Goal: Task Accomplishment & Management: Manage account settings

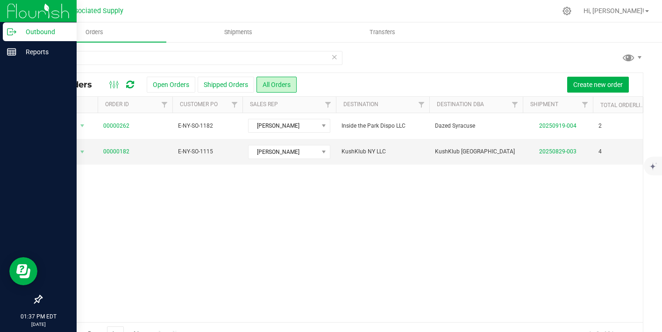
click at [13, 33] on icon at bounding box center [11, 31] width 9 height 9
click at [11, 32] on line at bounding box center [13, 32] width 5 height 0
click at [13, 48] on icon at bounding box center [11, 51] width 9 height 9
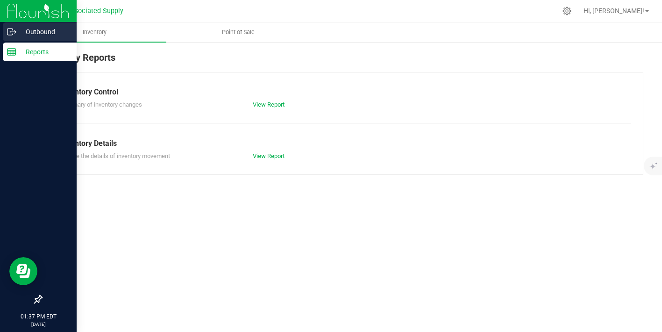
click at [12, 32] on line at bounding box center [13, 32] width 5 height 0
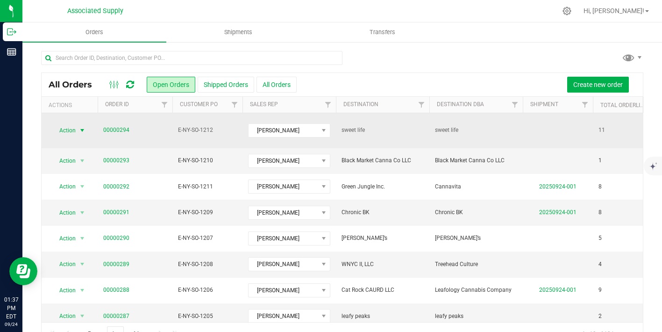
click at [82, 127] on span "select" at bounding box center [81, 130] width 7 height 7
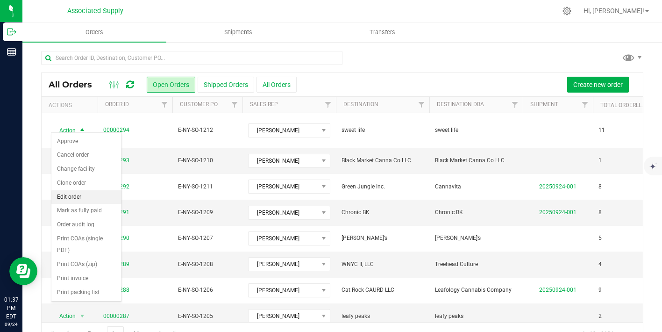
click at [86, 198] on li "Edit order" at bounding box center [86, 197] width 70 height 14
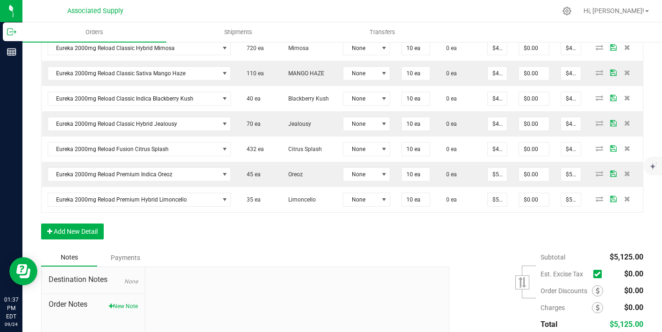
scroll to position [418, 0]
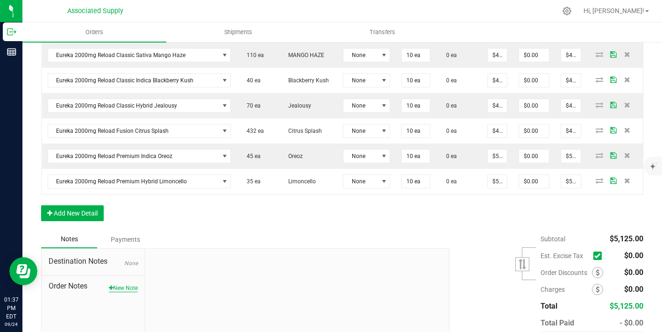
click at [132, 288] on button "New Note" at bounding box center [123, 287] width 29 height 8
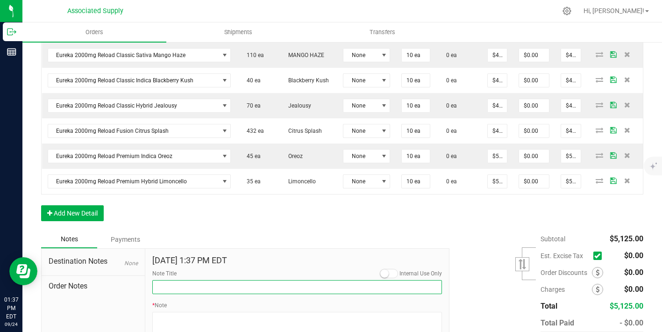
click at [204, 287] on input "Note Title" at bounding box center [297, 287] width 290 height 14
type input "NEW BANKING / WIRE INFO"
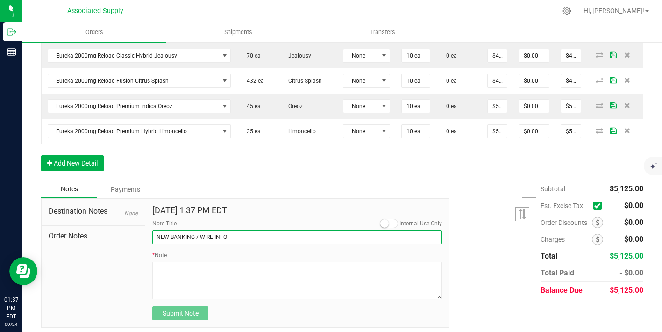
scroll to position [471, 0]
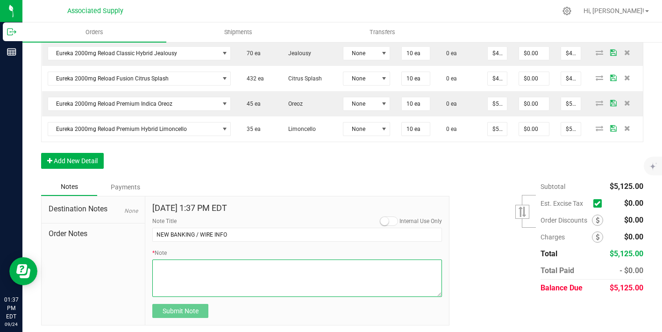
click at [168, 269] on textarea "* Note" at bounding box center [297, 277] width 290 height 37
paste textarea "Invoice Number Customer Paid Outstanding Total Discounts Discount Summary INV-0…"
type textarea "Invoice Number Customer Paid Outstanding Total Discounts Discount Summary INV-0…"
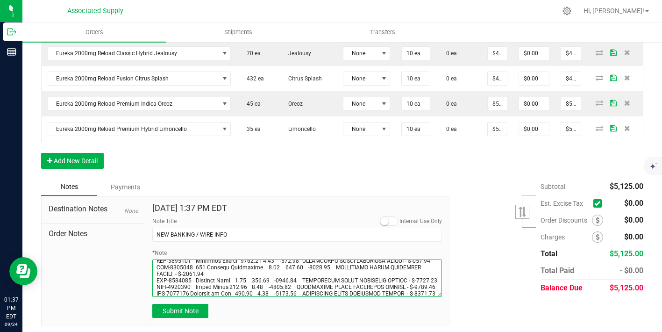
scroll to position [0, 0]
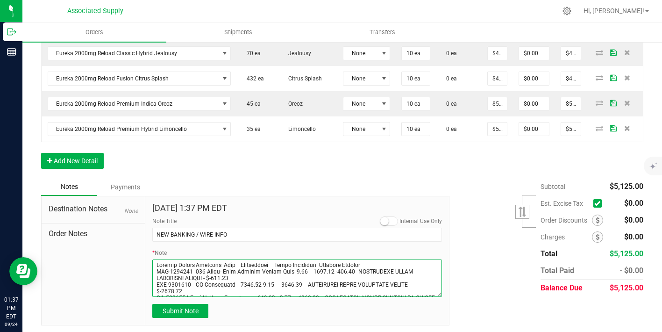
drag, startPoint x: 384, startPoint y: 288, endPoint x: 110, endPoint y: 226, distance: 280.5
click at [110, 226] on div "Destination Notes None Order Notes Sep 24, 2025 1:37 PM EDT Internal Use Only N…" at bounding box center [245, 261] width 408 height 130
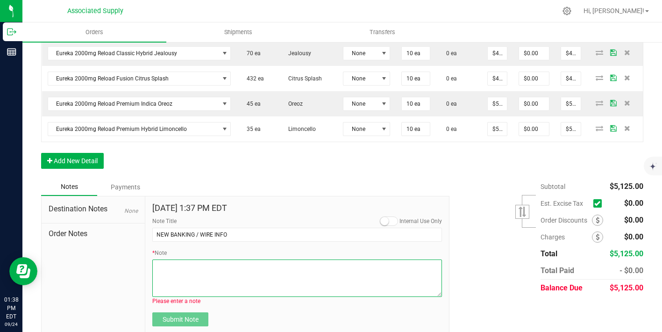
paste textarea "Bank info for payment. Dime Community bank Routing # [US_BANK_ROUTING_MICR] Acc…"
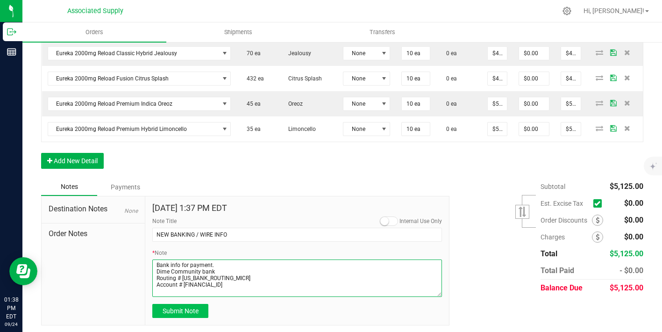
type textarea "Bank info for payment. Dime Community bank Routing # [US_BANK_ROUTING_MICR] Acc…"
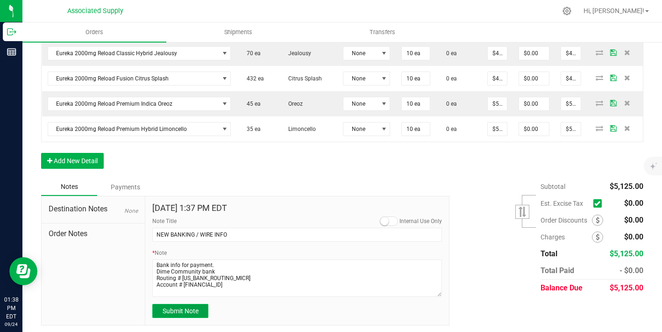
click at [183, 310] on span "Submit Note" at bounding box center [180, 310] width 36 height 7
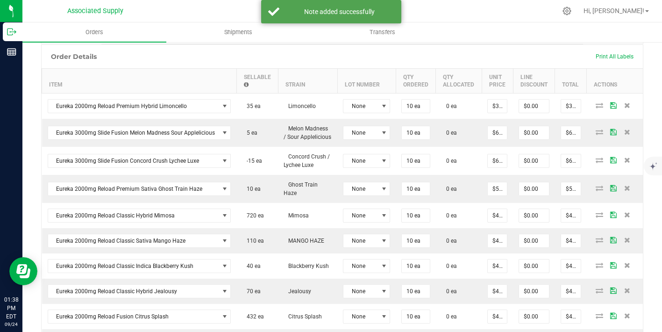
scroll to position [226, 0]
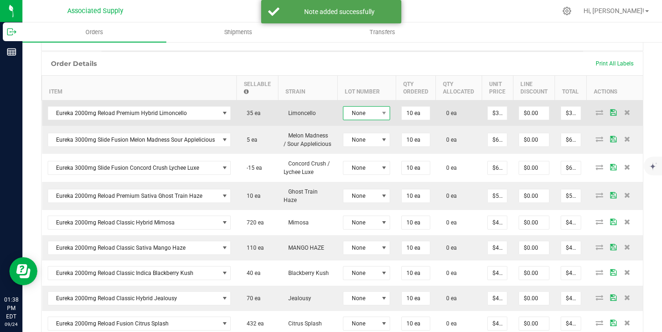
click at [359, 113] on span "None" at bounding box center [360, 112] width 35 height 13
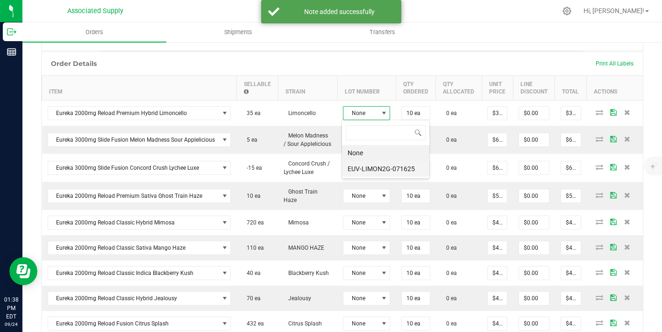
click at [376, 169] on li "EUV-LIMON2G-071625" at bounding box center [385, 169] width 87 height 16
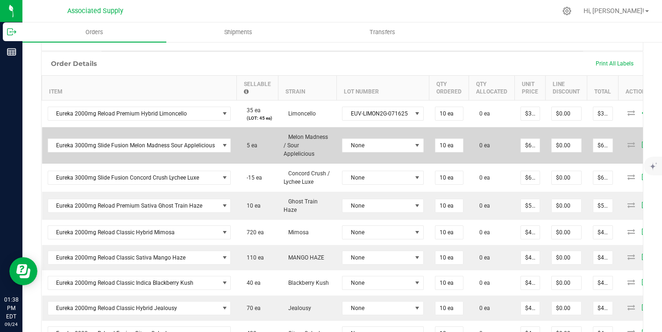
click at [380, 148] on td "None" at bounding box center [382, 145] width 93 height 36
click at [378, 141] on span "None" at bounding box center [376, 145] width 69 height 13
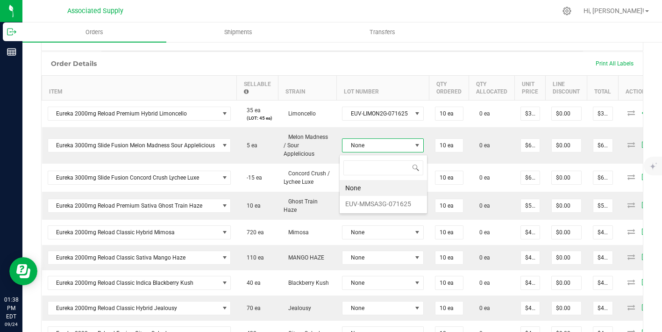
scroll to position [14, 81]
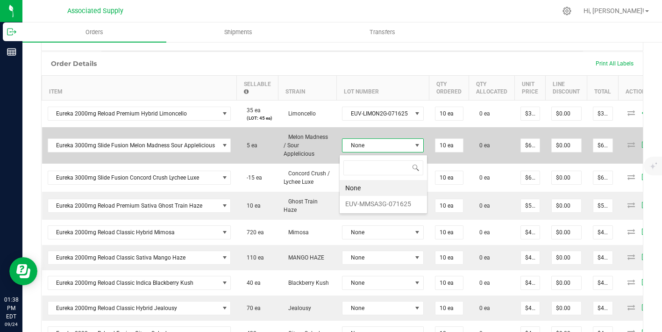
click at [320, 146] on span "Melon Madness / Sour Applelicious" at bounding box center [305, 145] width 44 height 23
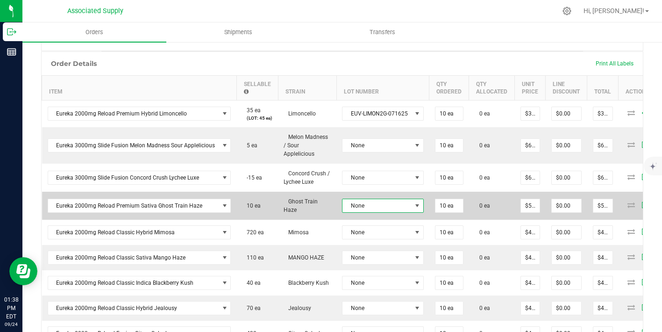
click at [387, 205] on span "None" at bounding box center [376, 205] width 69 height 13
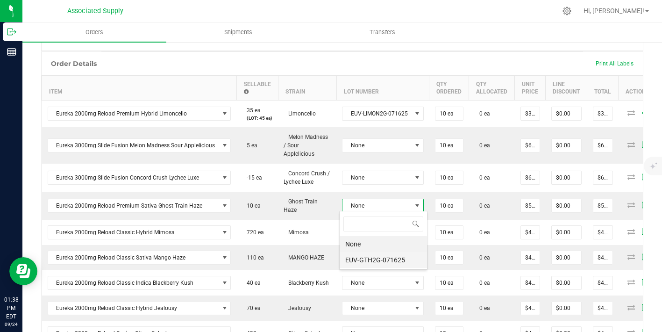
click at [394, 255] on li "EUV-GTH2G-071625" at bounding box center [382, 260] width 87 height 16
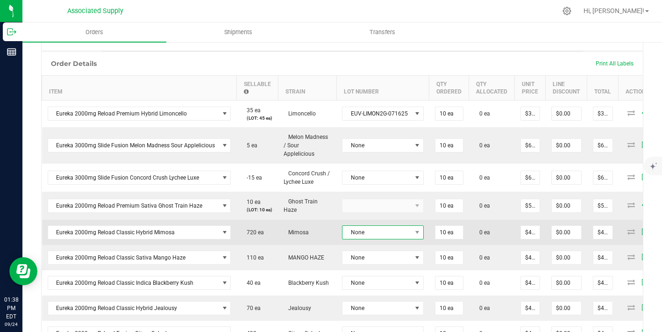
click at [394, 234] on span "None" at bounding box center [376, 232] width 69 height 13
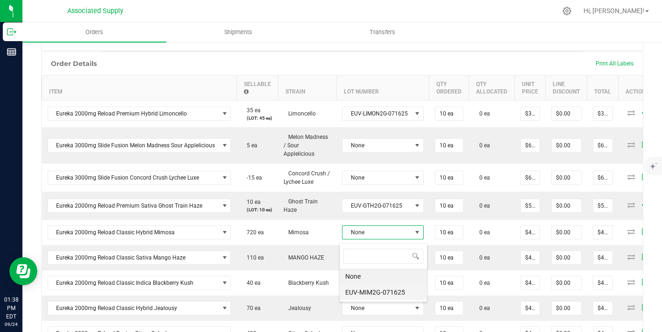
click at [390, 289] on li "EUV-MIM2G-071625" at bounding box center [382, 292] width 87 height 16
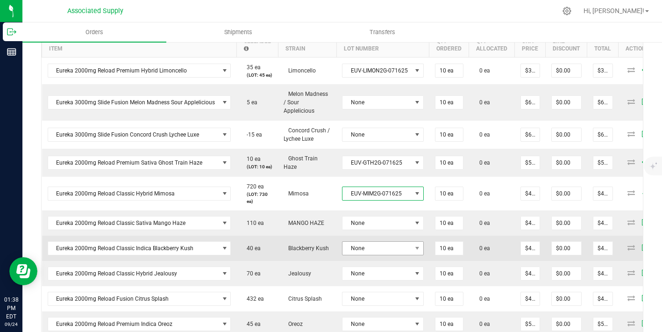
scroll to position [272, 0]
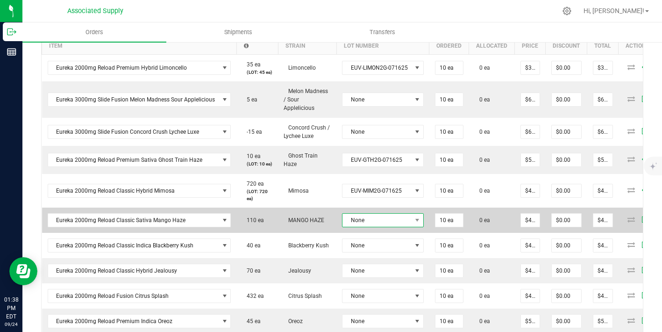
click at [390, 220] on span "None" at bounding box center [376, 219] width 69 height 13
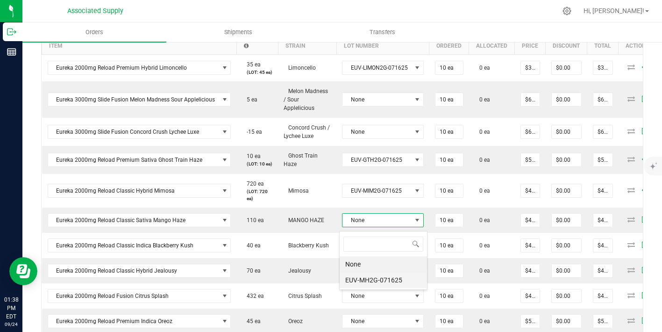
click at [386, 273] on li "EUV-MH2G-071625" at bounding box center [382, 280] width 87 height 16
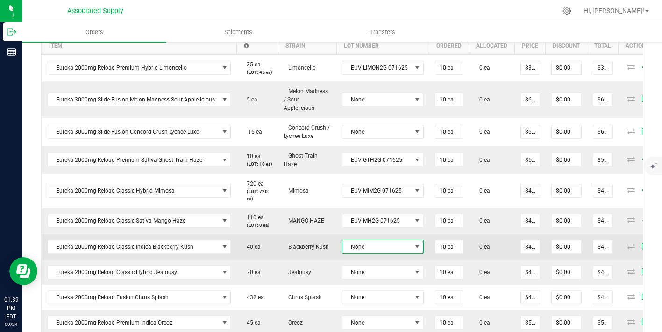
click at [386, 253] on span "None" at bounding box center [376, 246] width 69 height 13
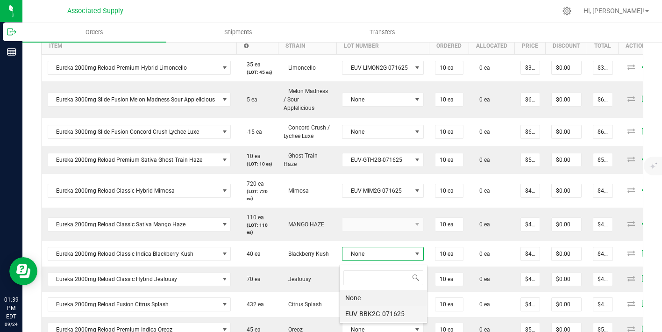
click at [382, 306] on li "EUV-BBK2G-071625" at bounding box center [382, 313] width 87 height 16
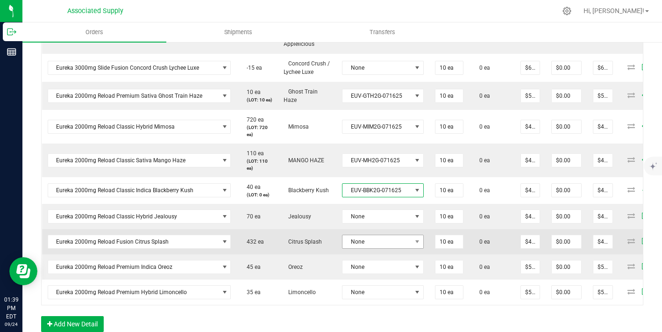
scroll to position [357, 0]
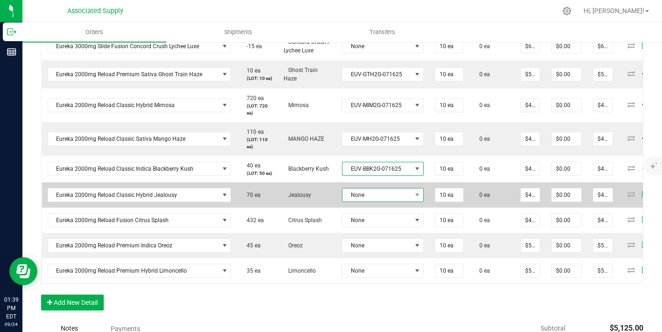
click at [390, 201] on span "None" at bounding box center [376, 194] width 69 height 13
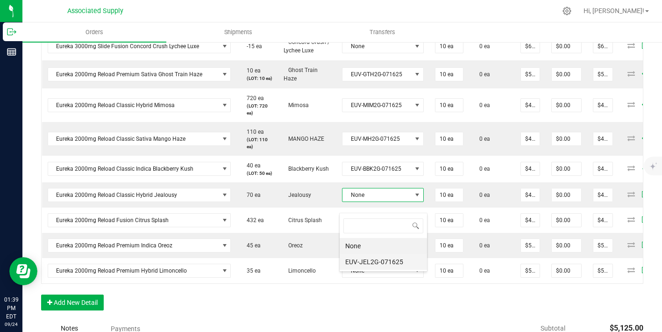
click at [388, 263] on li "EUV-JEL2G-071625" at bounding box center [382, 262] width 87 height 16
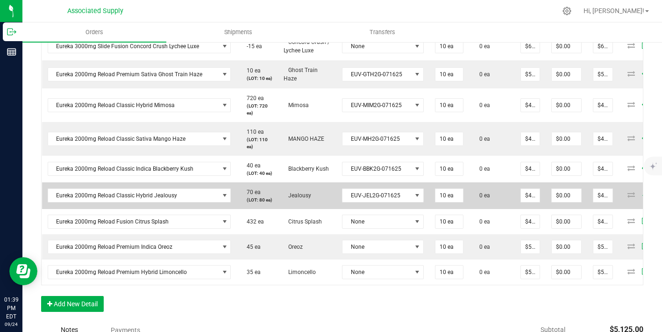
click at [396, 209] on td "EUV-JEL2G-071625" at bounding box center [382, 195] width 93 height 27
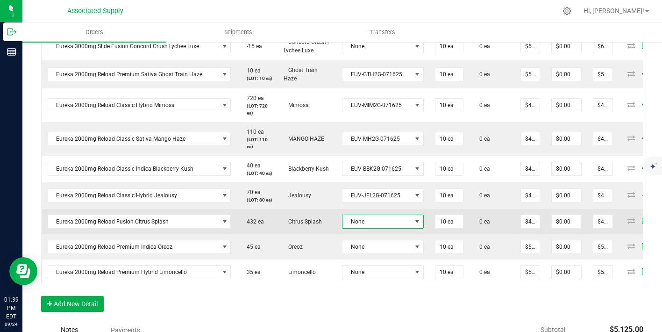
click at [393, 228] on span "None" at bounding box center [376, 221] width 69 height 13
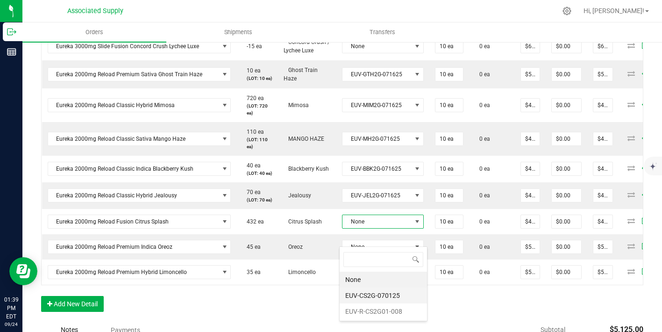
click at [387, 293] on li "EUV-CS2G-070125" at bounding box center [382, 295] width 87 height 16
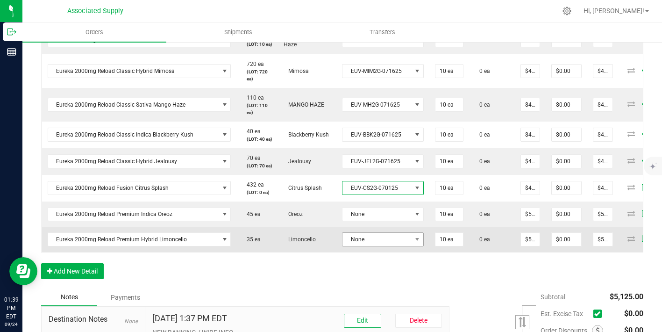
scroll to position [394, 0]
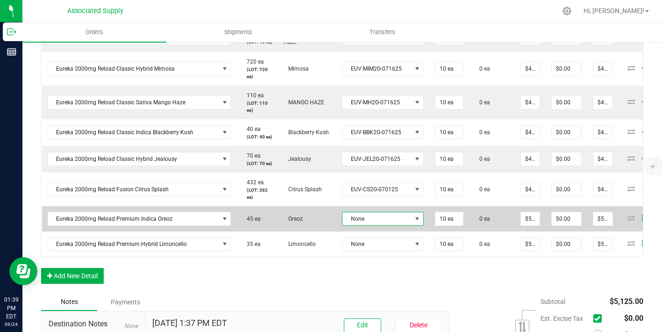
click at [395, 225] on span "None" at bounding box center [376, 218] width 69 height 13
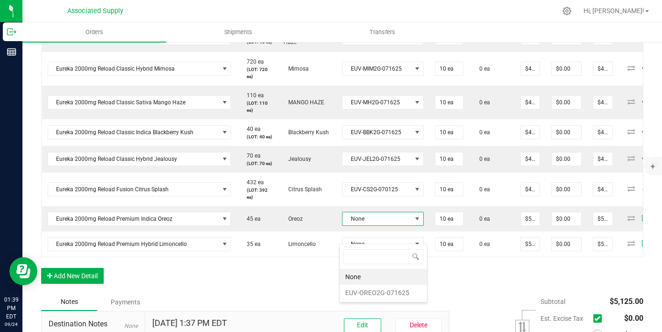
scroll to position [14, 81]
click at [390, 292] on li "EUV-OREO2G-071625" at bounding box center [382, 292] width 87 height 16
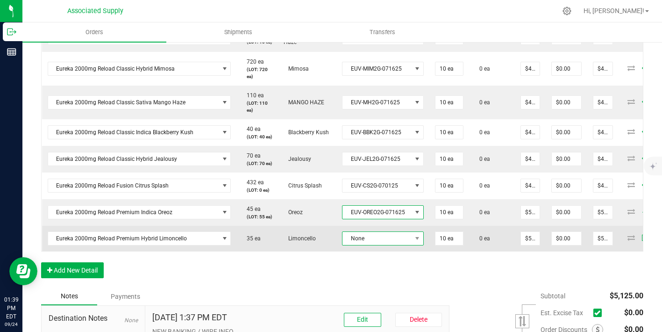
click at [398, 245] on span "None" at bounding box center [376, 238] width 69 height 13
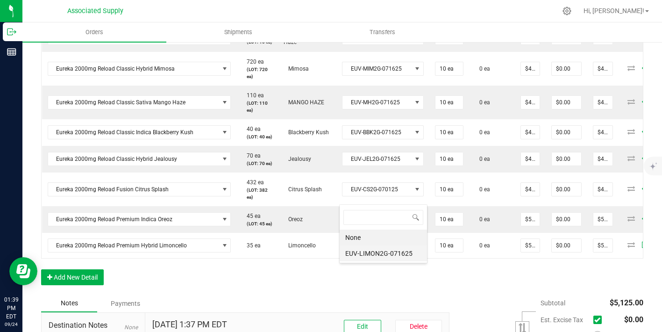
click at [383, 254] on li "EUV-LIMON2G-071625" at bounding box center [382, 253] width 87 height 16
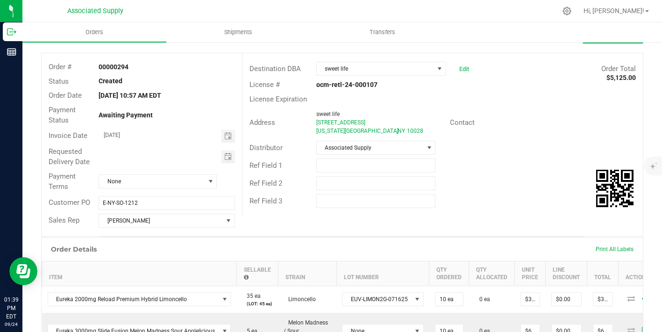
scroll to position [0, 0]
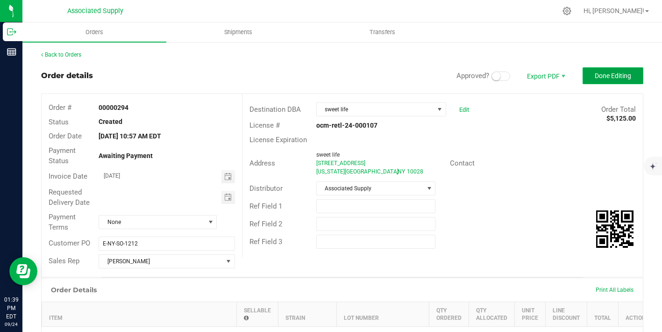
click at [604, 77] on span "Done Editing" at bounding box center [612, 75] width 36 height 7
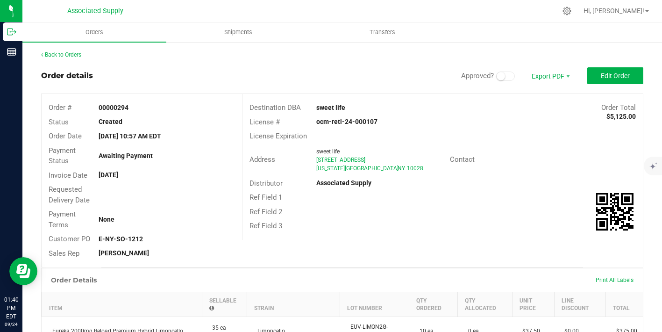
click at [65, 51] on div "Back to Orders" at bounding box center [342, 54] width 602 height 8
click at [68, 57] on link "Back to Orders" at bounding box center [61, 54] width 40 height 7
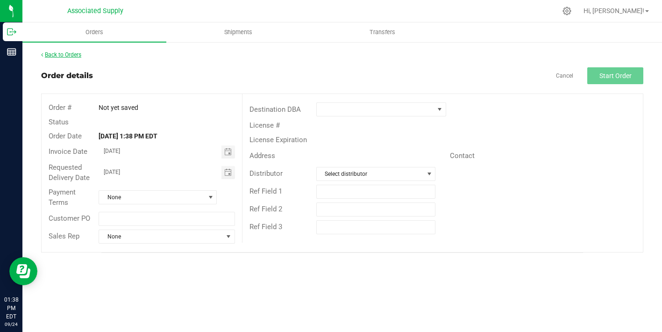
click at [60, 56] on link "Back to Orders" at bounding box center [61, 54] width 40 height 7
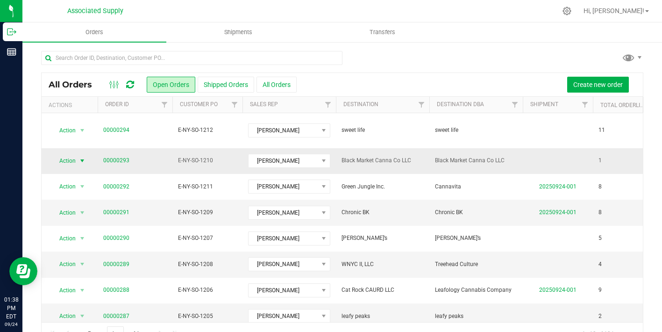
click at [85, 157] on span "select" at bounding box center [81, 160] width 7 height 7
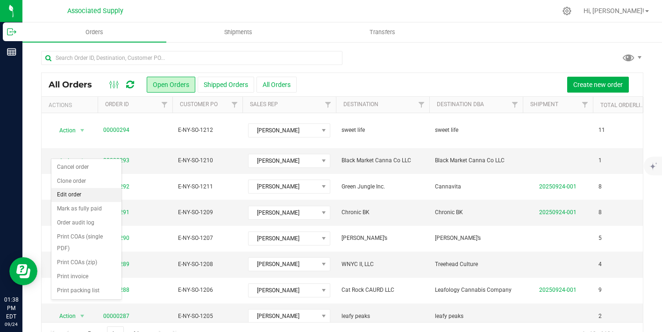
click at [83, 193] on li "Edit order" at bounding box center [86, 195] width 70 height 14
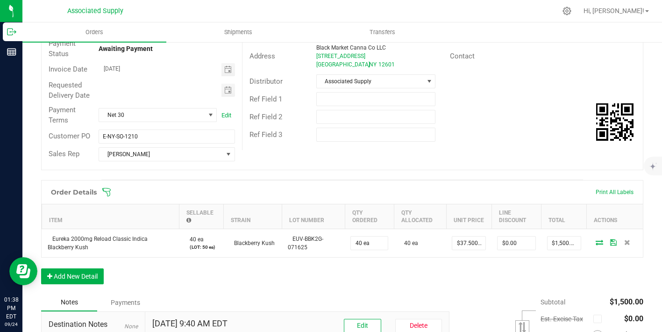
scroll to position [221, 0]
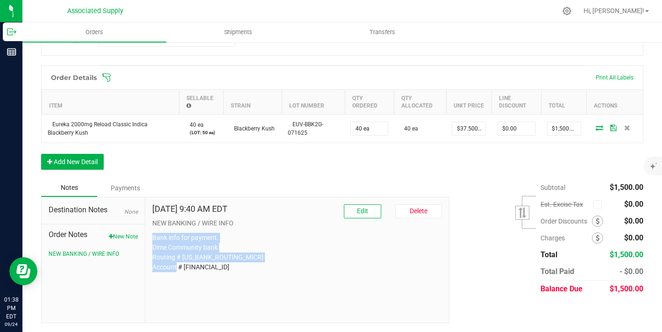
drag, startPoint x: 220, startPoint y: 268, endPoint x: 148, endPoint y: 241, distance: 77.1
click at [148, 241] on div "Sep 24, 2025 9:40 AM EDT Edit Delete NEW BANKING / WIRE INFO Bank info for paym…" at bounding box center [297, 259] width 304 height 125
copy p "Bank info for payment. Dime Community bank Routing # [US_BANK_ROUTING_MICR] Acc…"
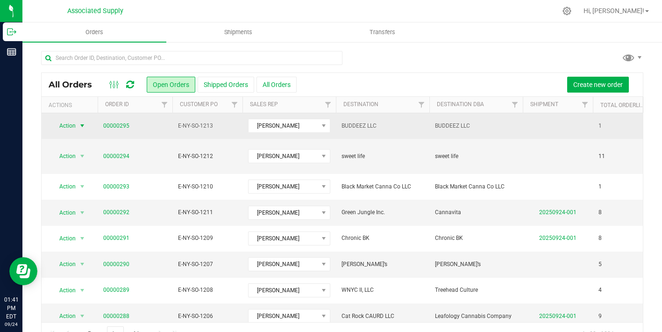
click at [85, 122] on span "select" at bounding box center [81, 125] width 7 height 7
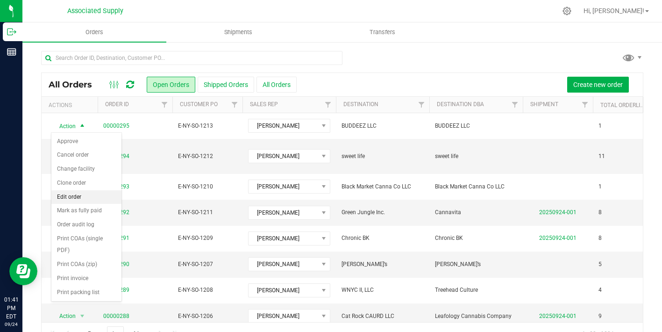
click at [84, 195] on li "Edit order" at bounding box center [86, 197] width 70 height 14
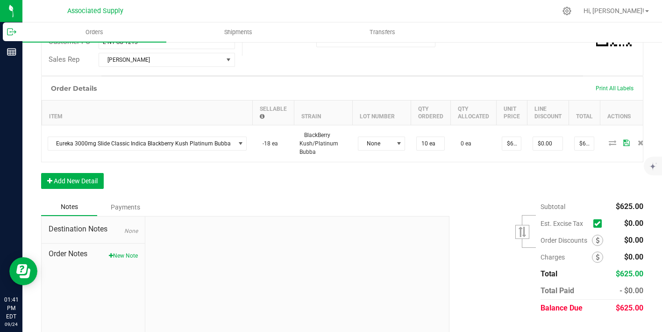
scroll to position [220, 0]
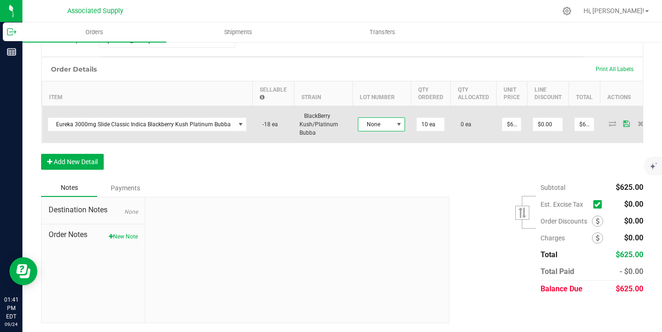
click at [396, 126] on span at bounding box center [398, 123] width 7 height 7
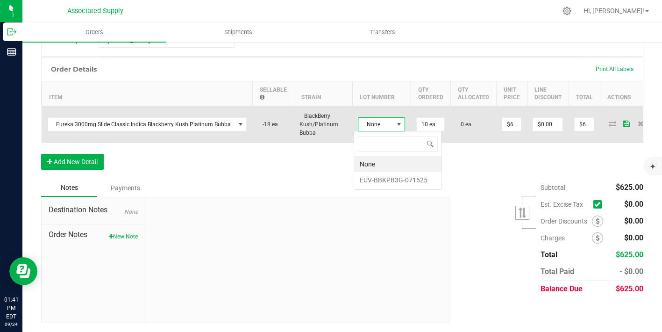
scroll to position [14, 47]
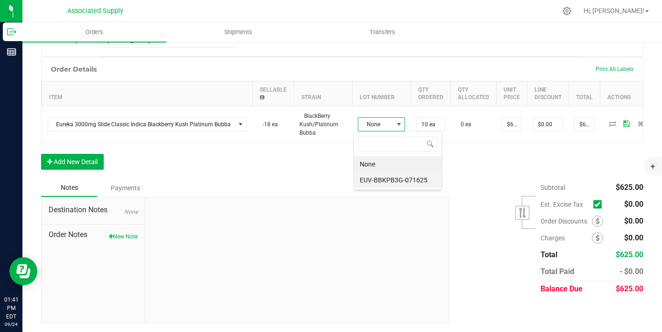
click at [404, 179] on li "EUV-BBKPB3G-071625" at bounding box center [397, 180] width 87 height 16
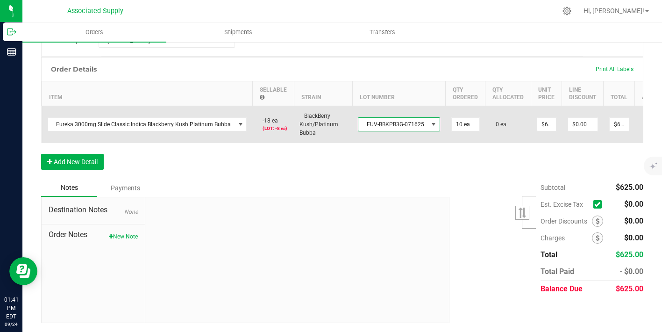
click at [430, 120] on span at bounding box center [433, 123] width 7 height 7
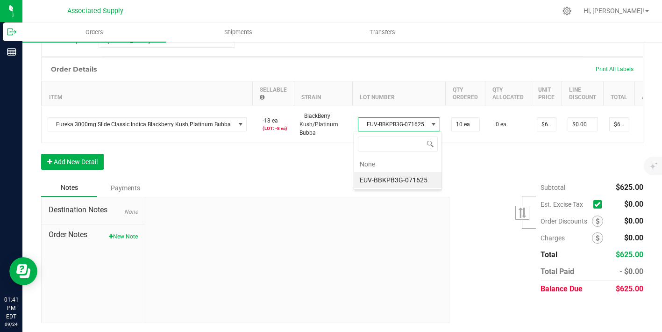
scroll to position [14, 81]
click at [391, 178] on li "EUV-BBKPB3G-071625" at bounding box center [397, 180] width 87 height 16
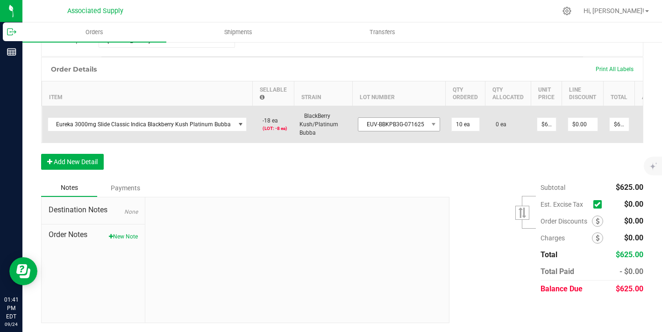
click at [386, 130] on td "EUV-BBKPB3G-071625" at bounding box center [398, 124] width 93 height 37
click at [385, 127] on span "EUV-BBKPB3G-071625" at bounding box center [393, 124] width 70 height 13
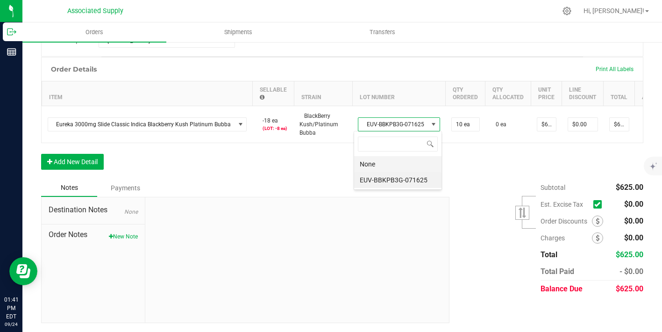
click at [375, 164] on li "None" at bounding box center [397, 164] width 87 height 16
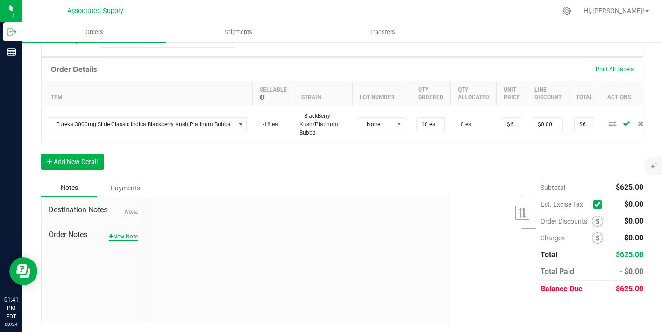
click at [125, 238] on button "New Note" at bounding box center [123, 236] width 29 height 8
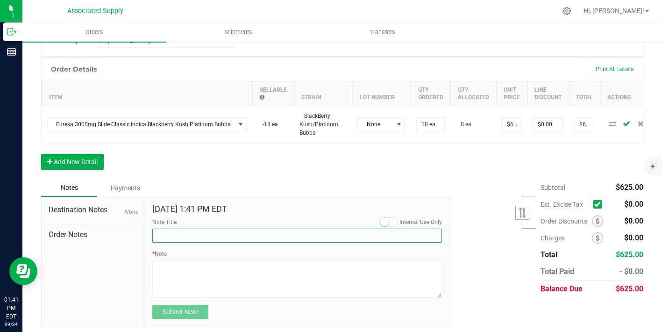
click at [182, 234] on input "Note Title" at bounding box center [297, 235] width 290 height 14
type input "NEW BANKING / WIRE INFO"
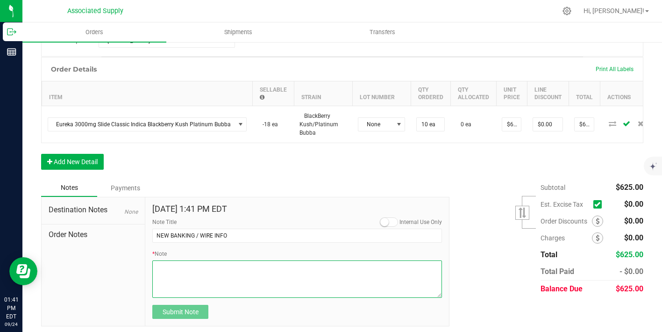
click at [183, 275] on textarea "* Note" at bounding box center [297, 278] width 290 height 37
paste textarea "Bank info for payment. Dime Community bank Routing # [US_BANK_ROUTING_MICR] Acc…"
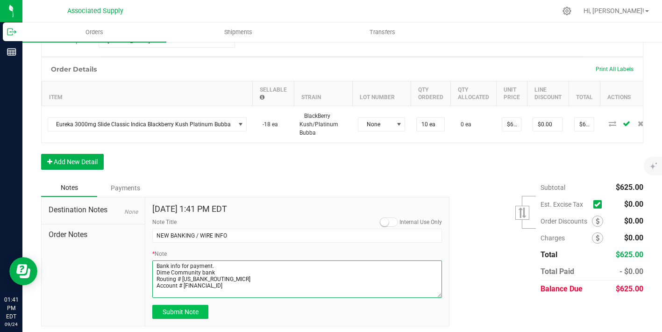
type textarea "Bank info for payment. Dime Community bank Routing # [US_BANK_ROUTING_MICR] Acc…"
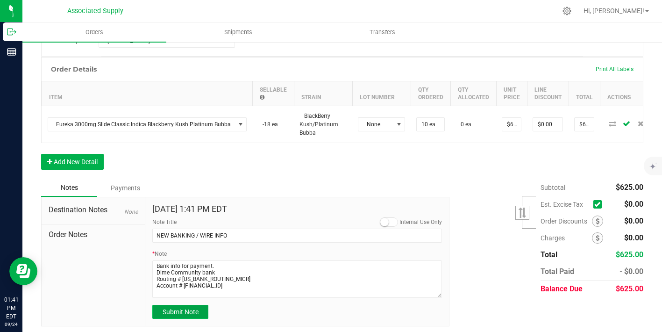
click at [194, 310] on span "Submit Note" at bounding box center [180, 311] width 36 height 7
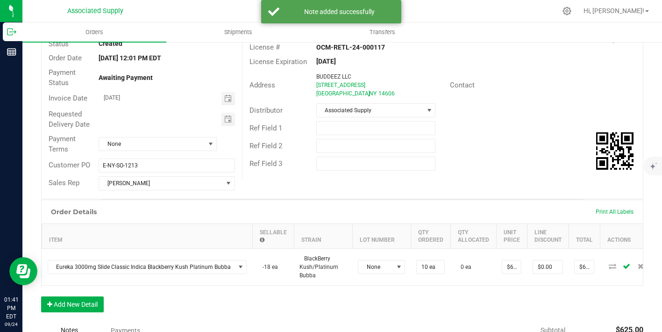
scroll to position [0, 0]
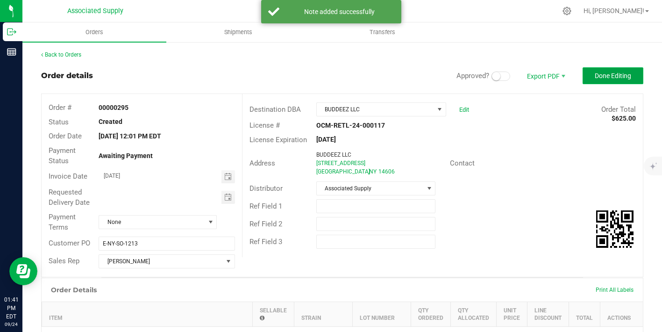
click at [614, 77] on span "Done Editing" at bounding box center [612, 75] width 36 height 7
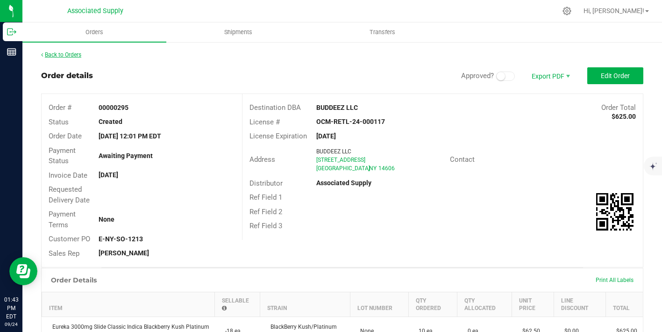
click at [64, 54] on link "Back to Orders" at bounding box center [61, 54] width 40 height 7
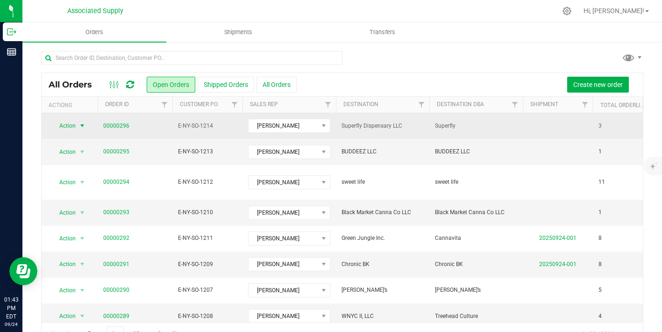
click at [81, 129] on span "select" at bounding box center [81, 125] width 7 height 7
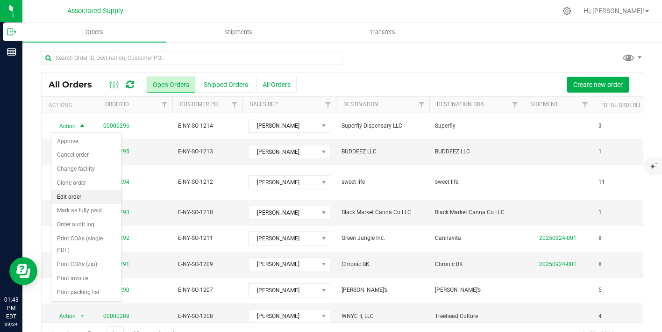
click at [78, 199] on li "Edit order" at bounding box center [86, 197] width 70 height 14
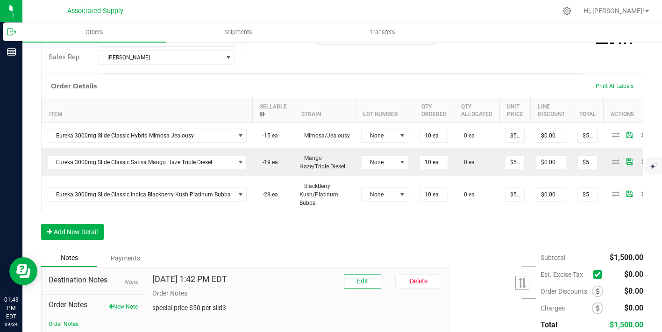
scroll to position [274, 0]
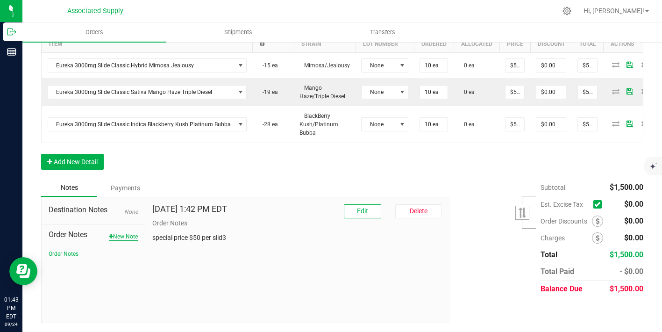
click at [117, 238] on button "New Note" at bounding box center [123, 236] width 29 height 8
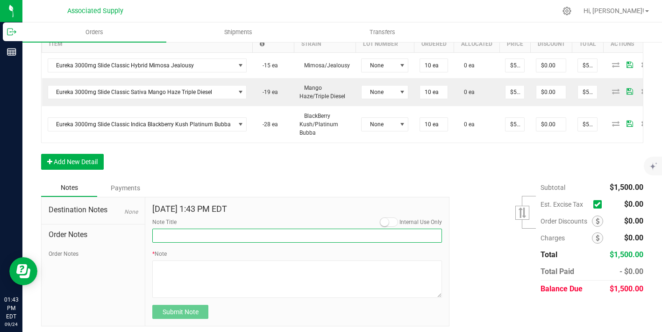
click at [203, 240] on input "Note Title" at bounding box center [297, 235] width 290 height 14
type input "NEW BANKING / WIRE INFO"
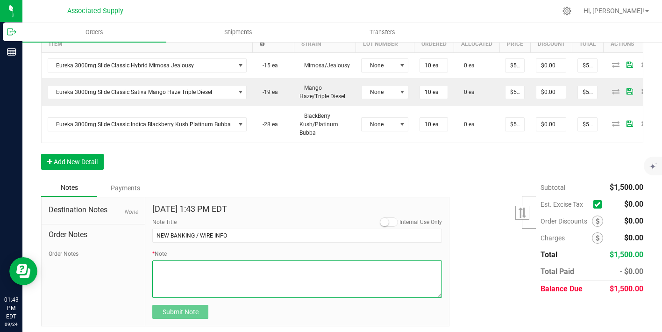
click at [188, 270] on textarea "* Note" at bounding box center [297, 278] width 290 height 37
paste textarea "Bank info for payment. Dime Community bank Routing # [US_BANK_ROUTING_MICR] Acc…"
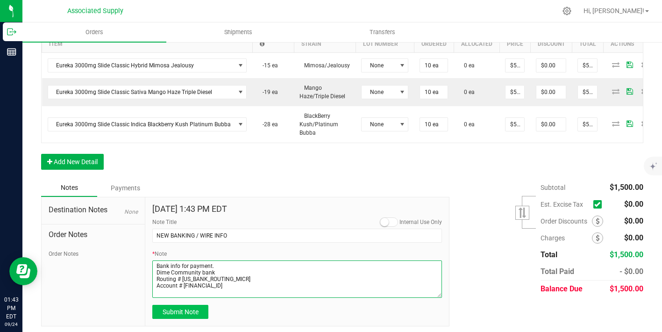
type textarea "Bank info for payment. Dime Community bank Routing # [US_BANK_ROUTING_MICR] Acc…"
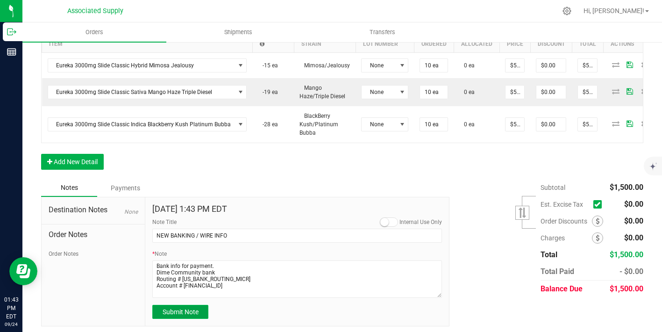
click at [194, 312] on span "Submit Note" at bounding box center [180, 311] width 36 height 7
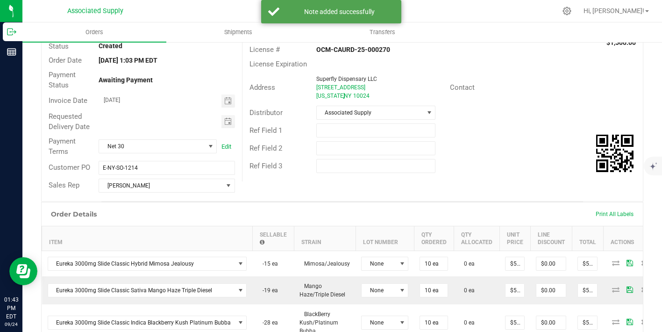
scroll to position [0, 0]
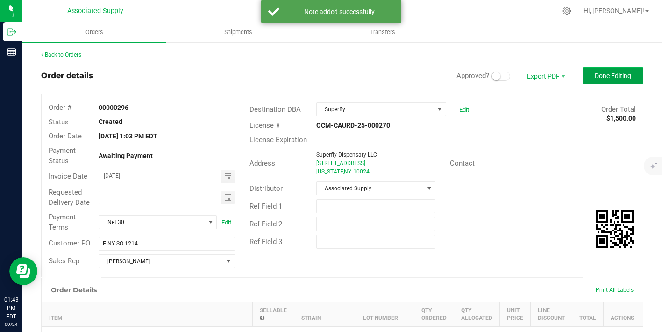
click at [608, 78] on span "Done Editing" at bounding box center [612, 75] width 36 height 7
